Goal: Task Accomplishment & Management: Use online tool/utility

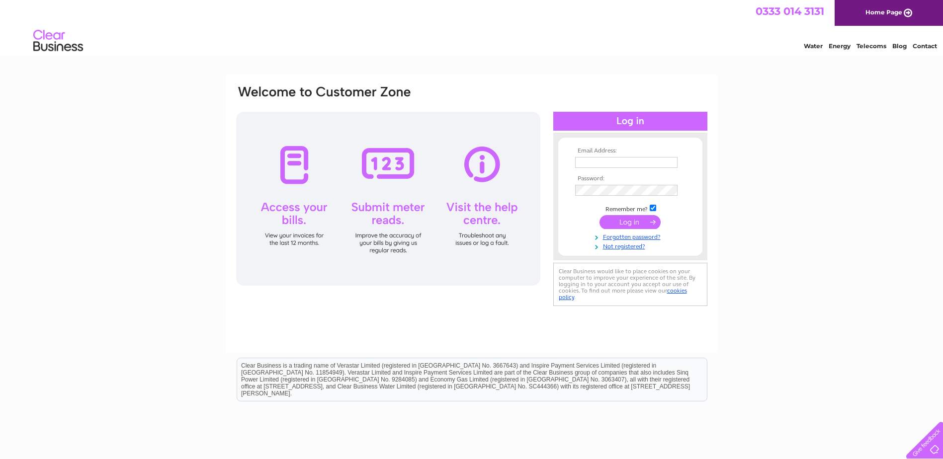
type input "rakesh@camile.co.uk"
click at [623, 224] on input "submit" at bounding box center [629, 222] width 61 height 14
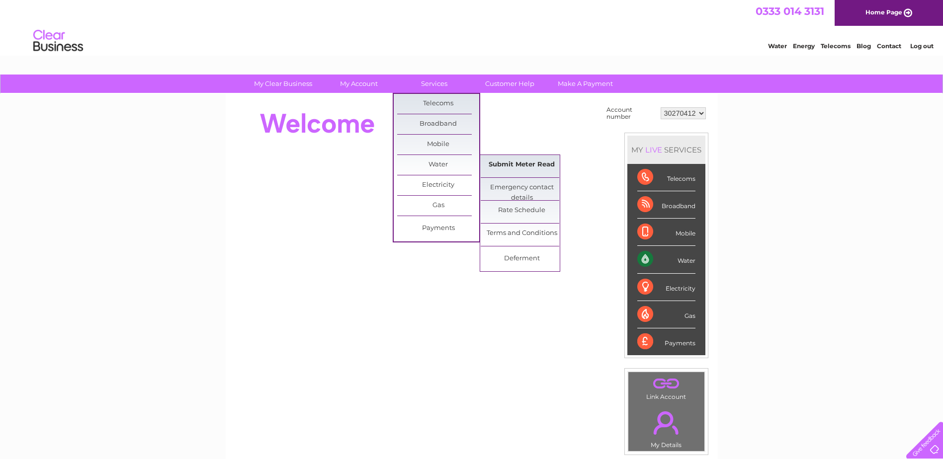
click at [504, 161] on link "Submit Meter Read" at bounding box center [521, 165] width 82 height 20
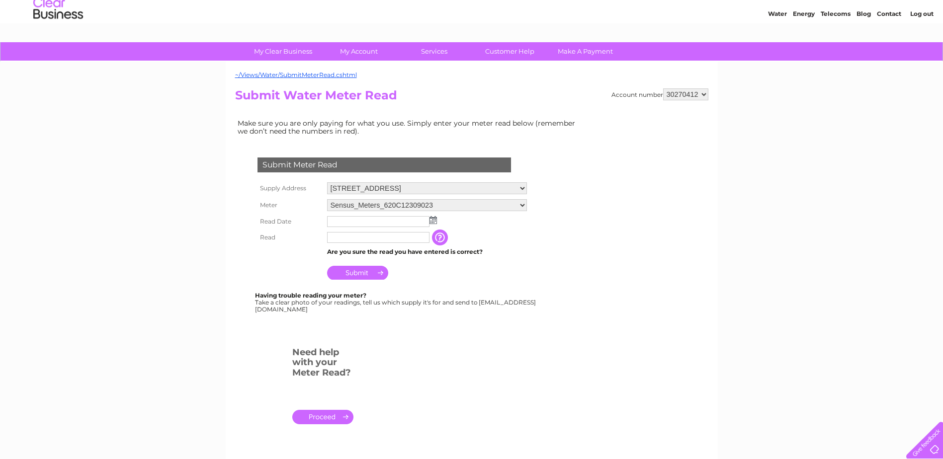
scroll to position [50, 0]
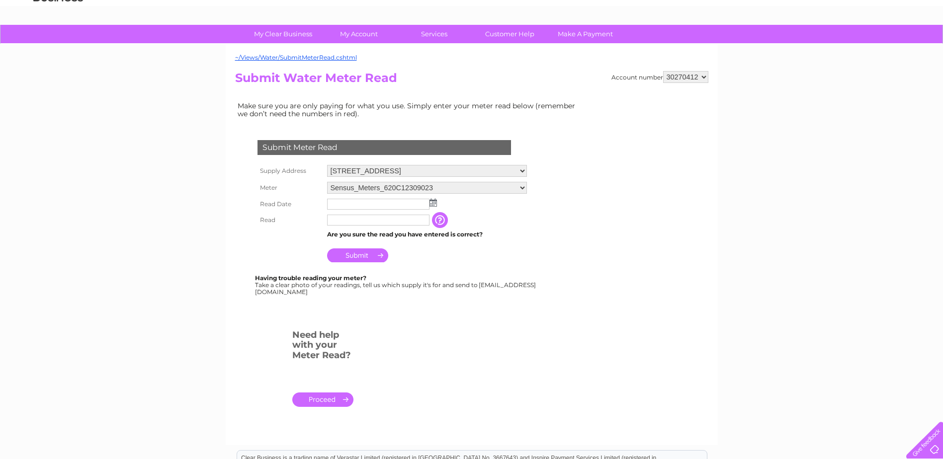
click at [435, 204] on img at bounding box center [432, 203] width 7 height 8
click at [354, 247] on link "1" at bounding box center [351, 246] width 15 height 10
type input "2025/09/01"
click at [352, 219] on input "text" at bounding box center [378, 221] width 103 height 12
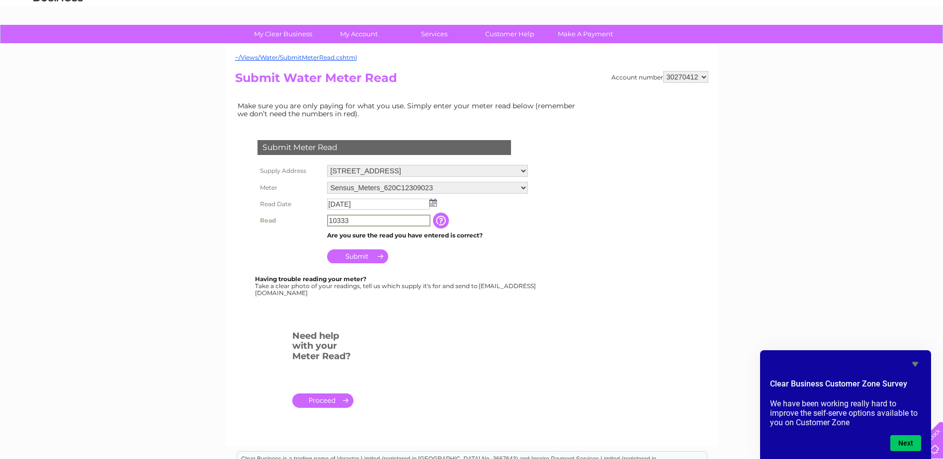
type input "10333"
click at [558, 309] on form "Submit Meter Read Supply Address 47 Abbeville Road, Clapham, London, SW4 9JX Me…" at bounding box center [409, 278] width 348 height 316
click at [357, 255] on input "Submit" at bounding box center [357, 255] width 61 height 14
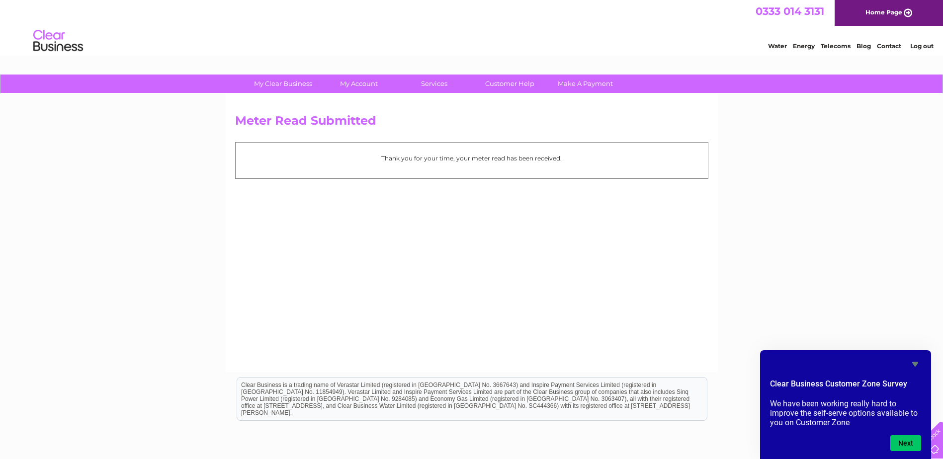
drag, startPoint x: 7, startPoint y: 211, endPoint x: 62, endPoint y: 111, distance: 113.9
click at [7, 211] on div "My Clear Business Login Details My Details My Preferences Link Account My Accou…" at bounding box center [471, 309] width 943 height 468
